Goal: Download file/media

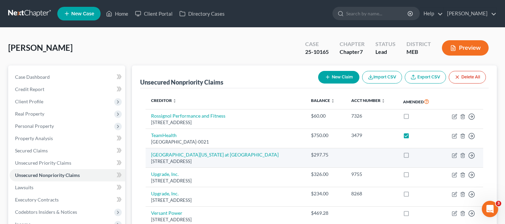
scroll to position [138, 0]
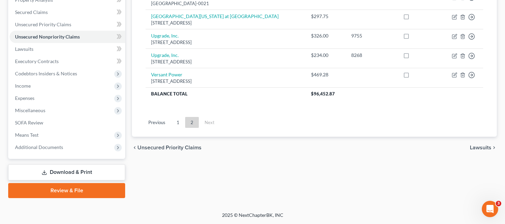
click at [84, 174] on link "Download & Print" at bounding box center [66, 172] width 117 height 16
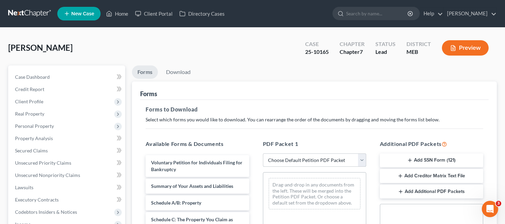
click at [331, 159] on select "Choose Default Petition PDF Packet Complete Bankruptcy Petition (all forms and …" at bounding box center [314, 160] width 103 height 14
select select "2"
click at [263, 153] on select "Choose Default Petition PDF Packet Complete Bankruptcy Petition (all forms and …" at bounding box center [314, 160] width 103 height 14
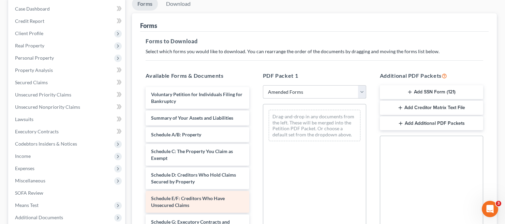
scroll to position [68, 0]
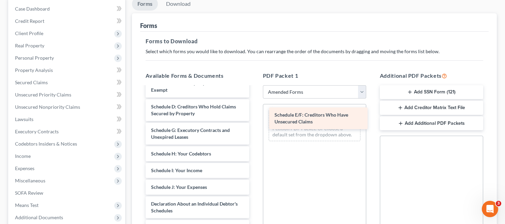
drag, startPoint x: 163, startPoint y: 132, endPoint x: 286, endPoint y: 117, distance: 124.1
click at [254, 117] on div "Schedule E/F: Creditors Who Have Unsecured Claims Voluntary Petition for Indivi…" at bounding box center [197, 194] width 114 height 351
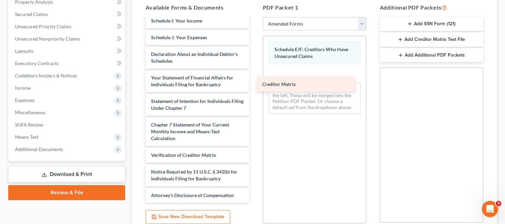
scroll to position [150, 0]
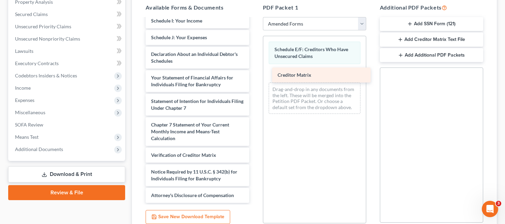
drag, startPoint x: 166, startPoint y: 137, endPoint x: 293, endPoint y: 74, distance: 141.5
click at [254, 74] on div "Creditor Matrix Voluntary Petition for Individuals Filing for Bankruptcy Summar…" at bounding box center [197, 36] width 114 height 334
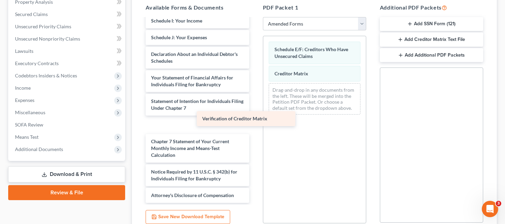
scroll to position [133, 0]
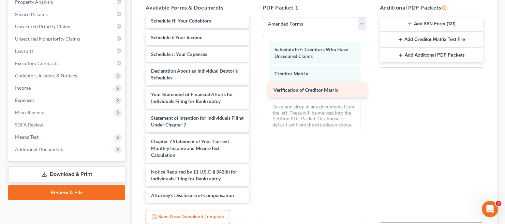
drag, startPoint x: 195, startPoint y: 157, endPoint x: 317, endPoint y: 92, distance: 138.7
click at [254, 92] on div "Verification of Creditor Matrix Voluntary Petition for Individuals Filing for B…" at bounding box center [197, 44] width 114 height 317
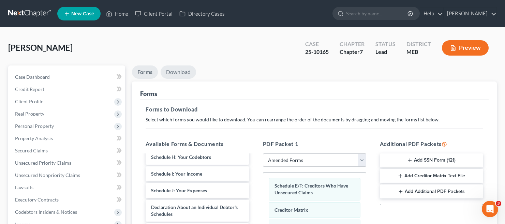
click at [183, 72] on link "Download" at bounding box center [178, 71] width 35 height 13
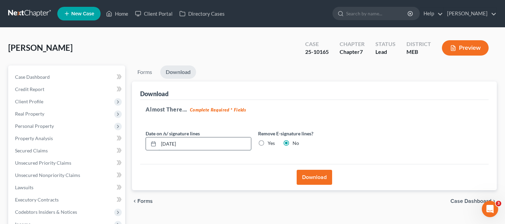
click at [170, 143] on input "[DATE]" at bounding box center [205, 143] width 92 height 13
type input "[DATE]"
click at [268, 144] on label "Yes" at bounding box center [271, 143] width 7 height 7
click at [270, 144] on input "Yes" at bounding box center [272, 142] width 4 height 4
radio input "true"
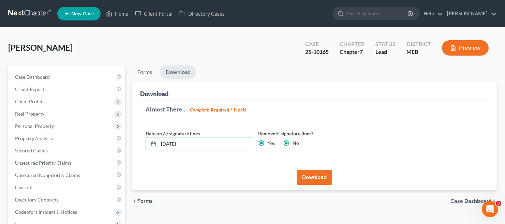
radio input "false"
click at [319, 178] on button "Download" at bounding box center [314, 177] width 35 height 15
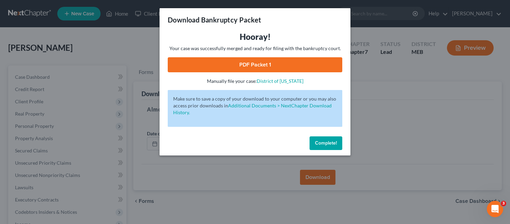
click at [241, 67] on link "PDF Packet 1" at bounding box center [255, 64] width 175 height 15
click at [325, 146] on button "Complete!" at bounding box center [326, 143] width 33 height 14
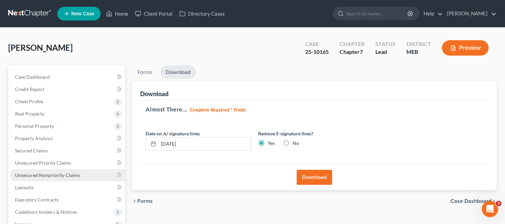
scroll to position [68, 0]
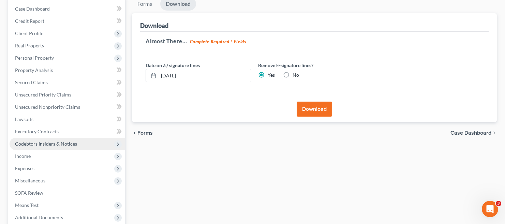
click at [45, 141] on span "Codebtors Insiders & Notices" at bounding box center [46, 144] width 62 height 6
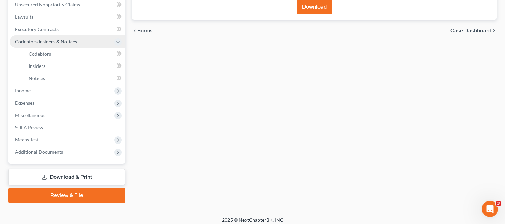
scroll to position [175, 0]
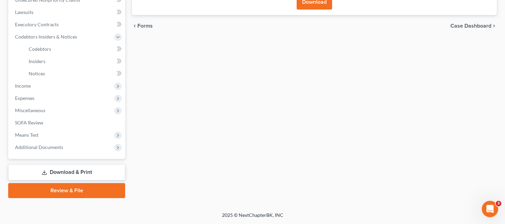
click at [59, 166] on link "Download & Print" at bounding box center [66, 172] width 117 height 16
click at [77, 173] on link "Download & Print" at bounding box center [66, 172] width 117 height 16
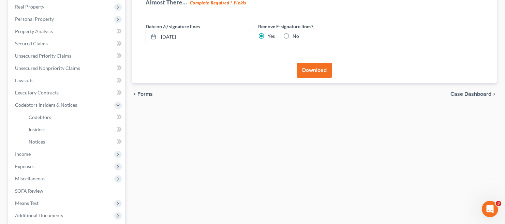
scroll to position [0, 0]
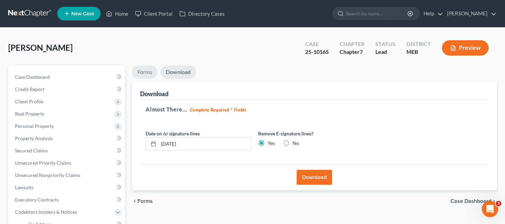
click at [149, 73] on link "Forms" at bounding box center [145, 71] width 26 height 13
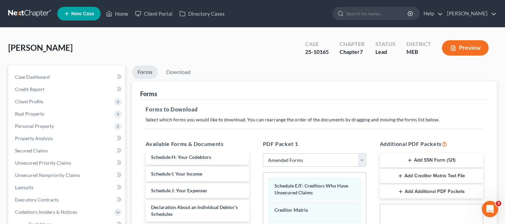
click at [317, 161] on select "Choose Default Petition PDF Packet Complete Bankruptcy Petition (all forms and …" at bounding box center [314, 160] width 103 height 14
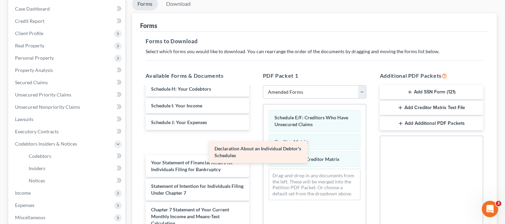
scroll to position [109, 0]
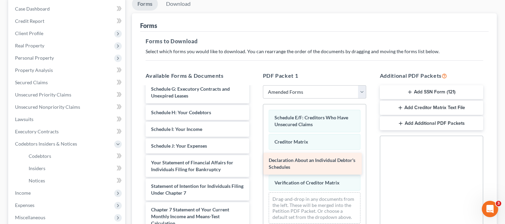
drag, startPoint x: 189, startPoint y: 145, endPoint x: 307, endPoint y: 164, distance: 119.5
click at [254, 164] on div "Declaration About an Individual Debtor's Schedules Voluntary Petition for Indiv…" at bounding box center [197, 124] width 114 height 294
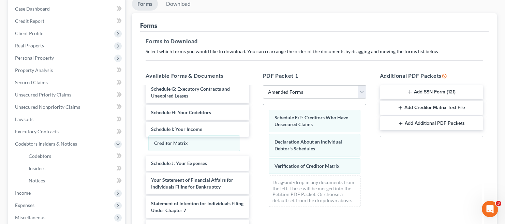
click at [263, 143] on div "Creditor Matrix Schedule E/F: Creditors Who Have Unsecured Claims Creditor Matr…" at bounding box center [314, 158] width 103 height 108
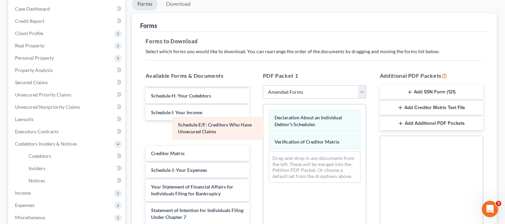
drag, startPoint x: 296, startPoint y: 122, endPoint x: 197, endPoint y: 130, distance: 99.2
click at [263, 129] on div "Schedule E/F: Creditors Who Have Unsecured Claims Schedule E/F: Creditors Who H…" at bounding box center [314, 146] width 103 height 84
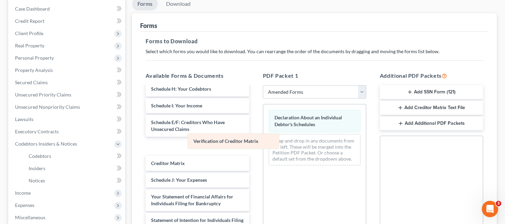
drag, startPoint x: 283, startPoint y: 142, endPoint x: 195, endPoint y: 140, distance: 88.7
click at [263, 140] on div "Verification of Creditor Matrix Declaration About an Individual Debtor's Schedu…" at bounding box center [314, 137] width 103 height 67
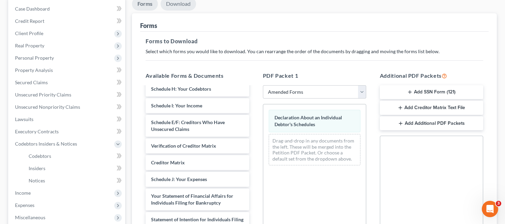
click at [183, 9] on link "Download" at bounding box center [178, 3] width 35 height 13
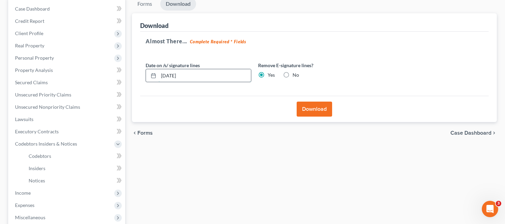
click at [172, 77] on input "[DATE]" at bounding box center [205, 75] width 92 height 13
click at [307, 112] on button "Download" at bounding box center [314, 109] width 35 height 15
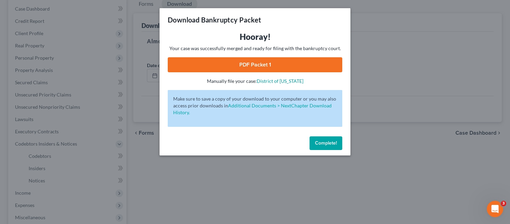
click at [323, 145] on span "Complete!" at bounding box center [326, 143] width 22 height 6
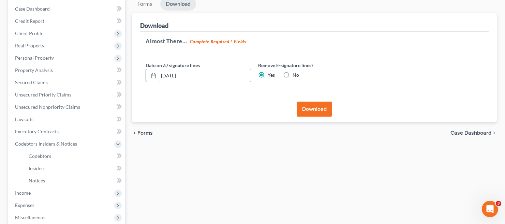
click at [173, 77] on input "[DATE]" at bounding box center [205, 75] width 92 height 13
type input "[DATE]"
click at [324, 113] on button "Download" at bounding box center [314, 109] width 35 height 15
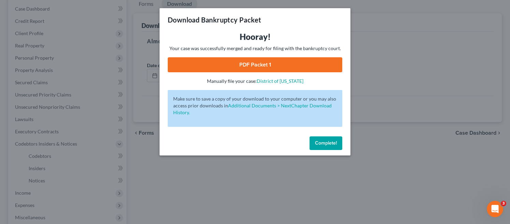
click at [257, 66] on link "PDF Packet 1" at bounding box center [255, 64] width 175 height 15
click at [322, 143] on span "Complete!" at bounding box center [326, 143] width 22 height 6
